Goal: Information Seeking & Learning: Learn about a topic

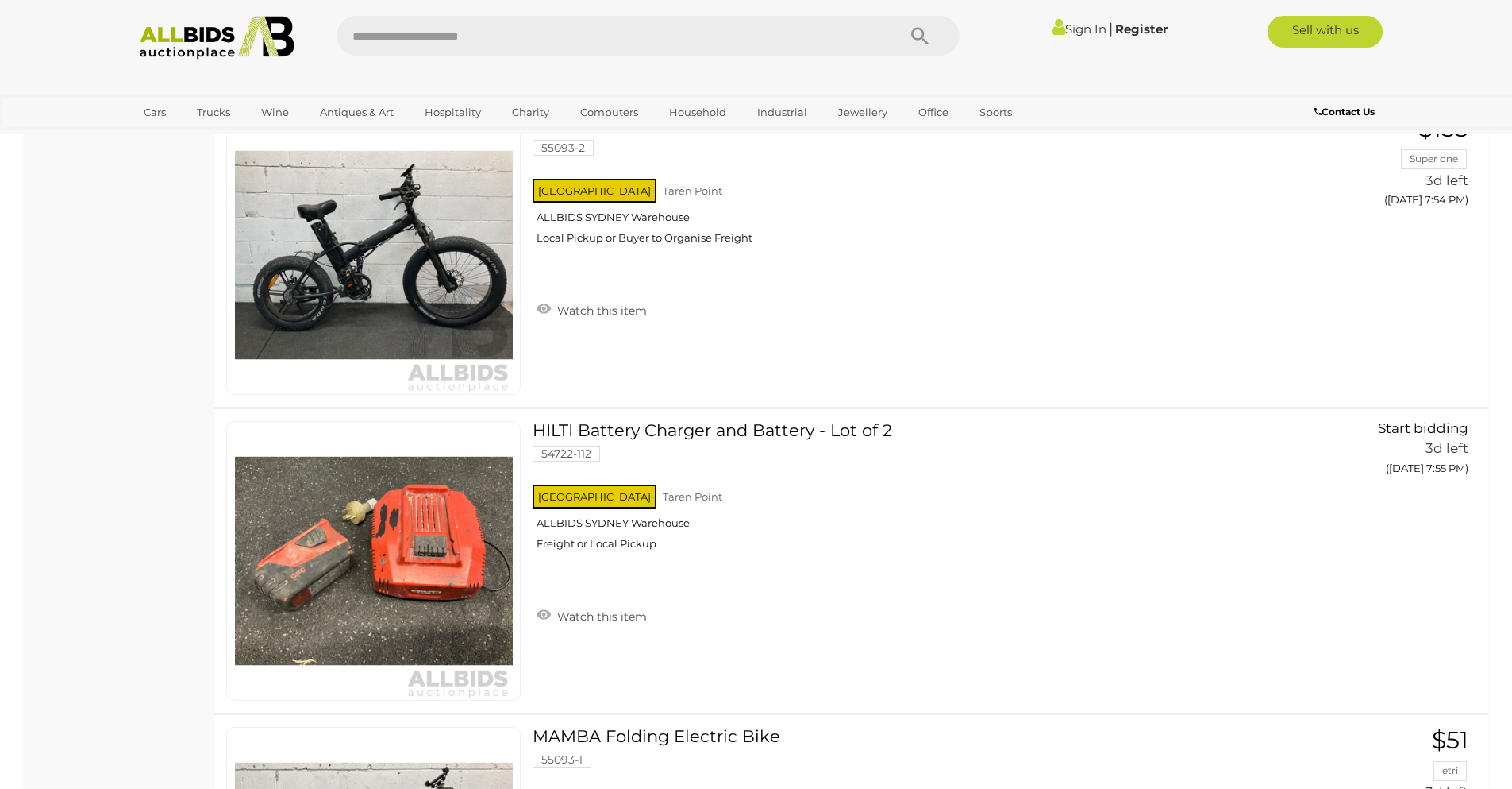
scroll to position [4845, 0]
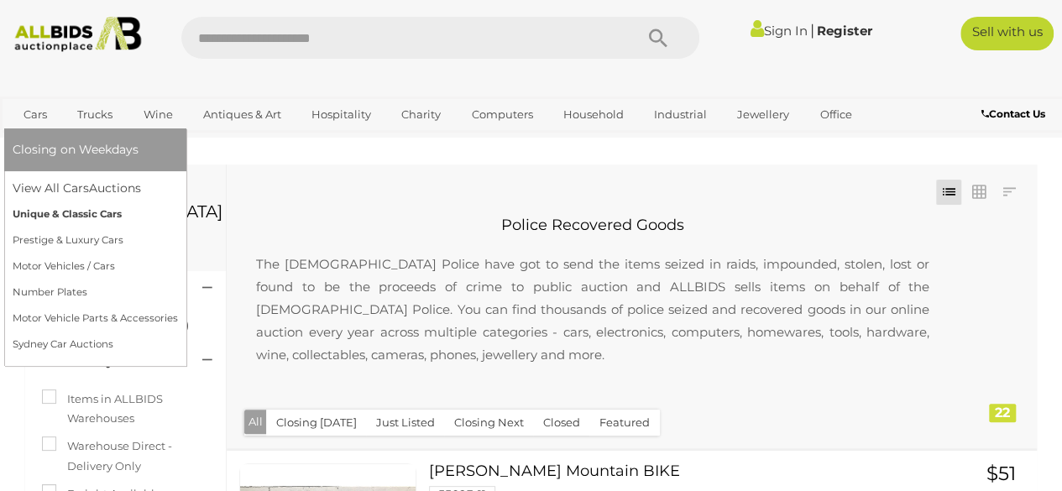
click at [59, 212] on link "Unique & Classic Cars" at bounding box center [95, 214] width 165 height 26
click at [57, 286] on link "Number Plates" at bounding box center [95, 293] width 165 height 26
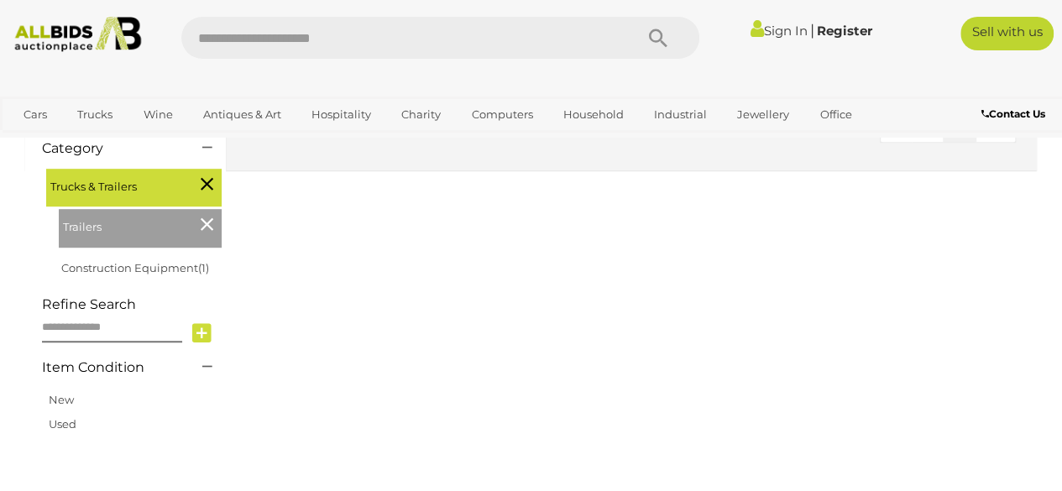
scroll to position [336, 0]
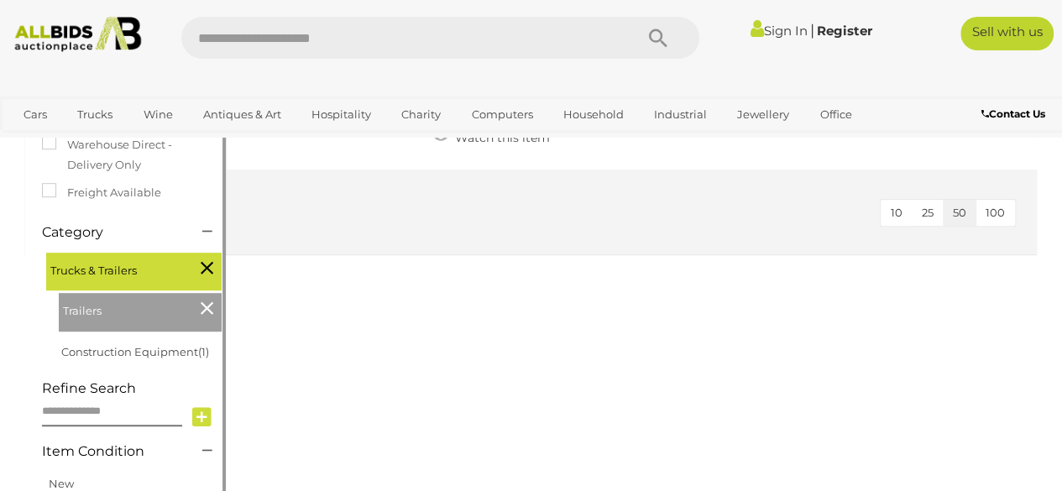
click at [201, 308] on icon at bounding box center [207, 308] width 13 height 22
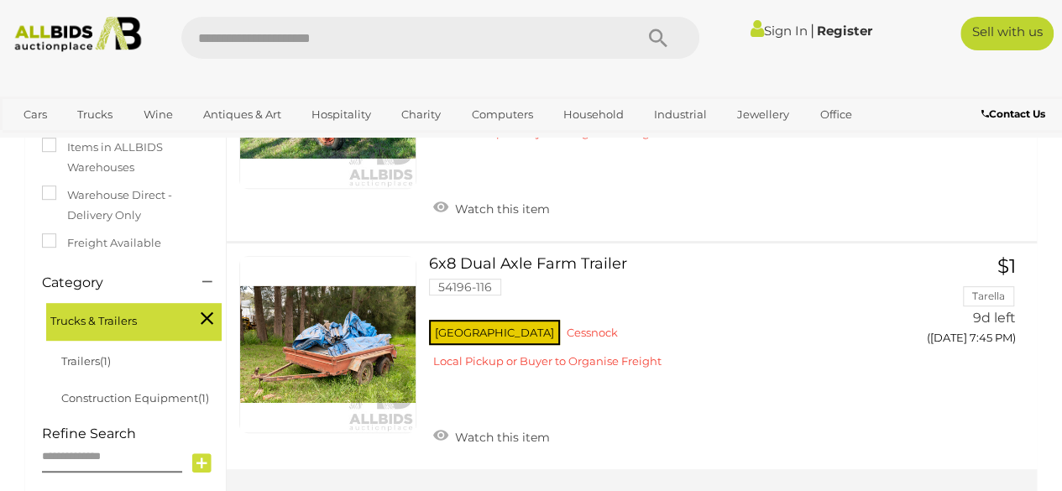
scroll to position [168, 0]
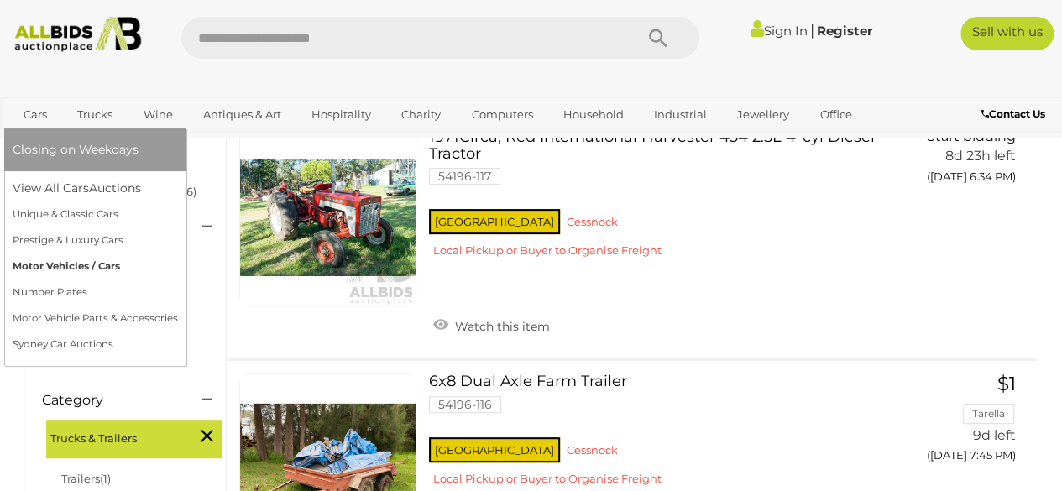
click at [73, 268] on link "Motor Vehicles / Cars" at bounding box center [95, 267] width 165 height 26
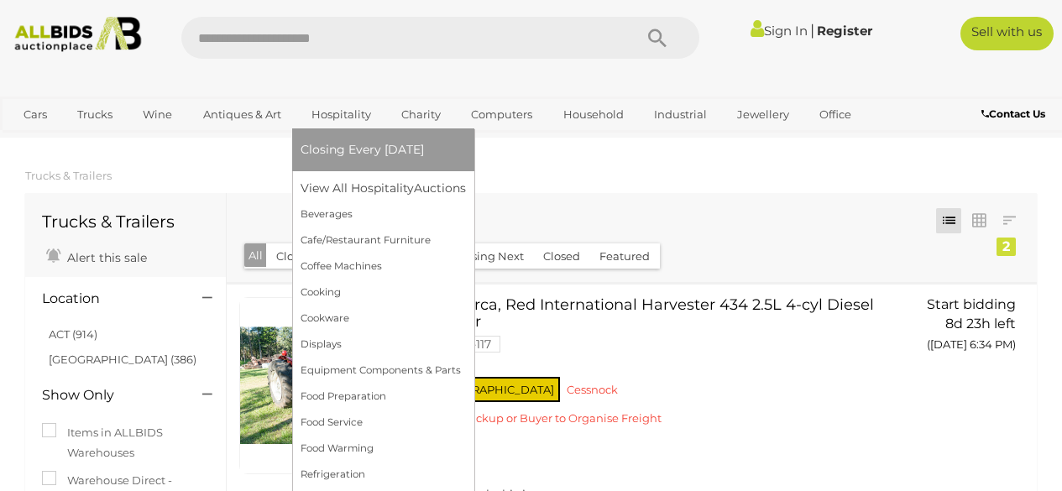
scroll to position [168, 0]
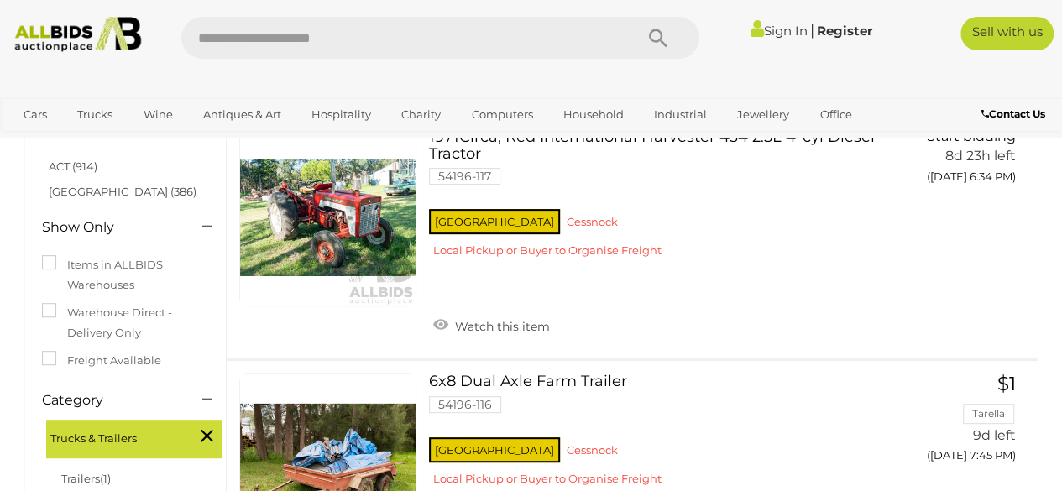
click at [301, 41] on input "text" at bounding box center [399, 38] width 436 height 42
type input "*"
type input "**********"
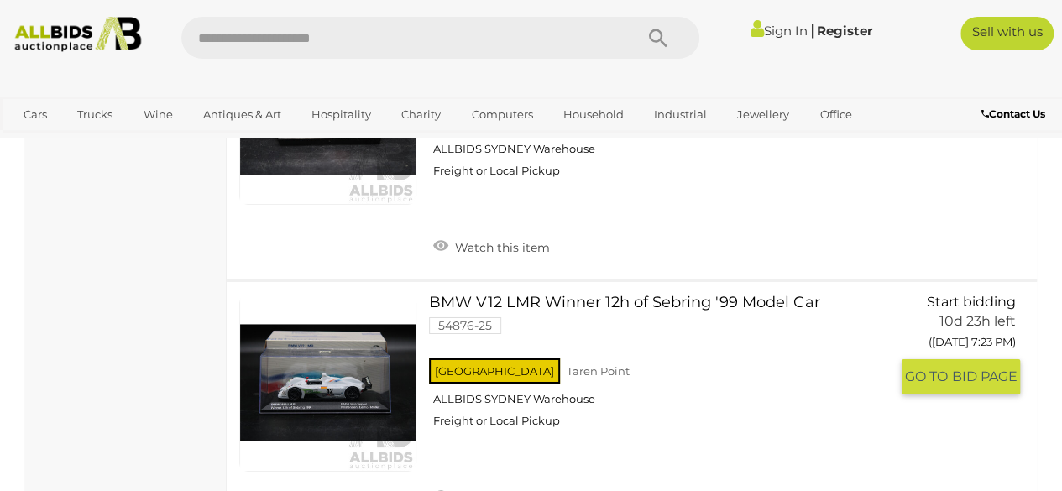
scroll to position [3190, 0]
